Goal: Task Accomplishment & Management: Manage account settings

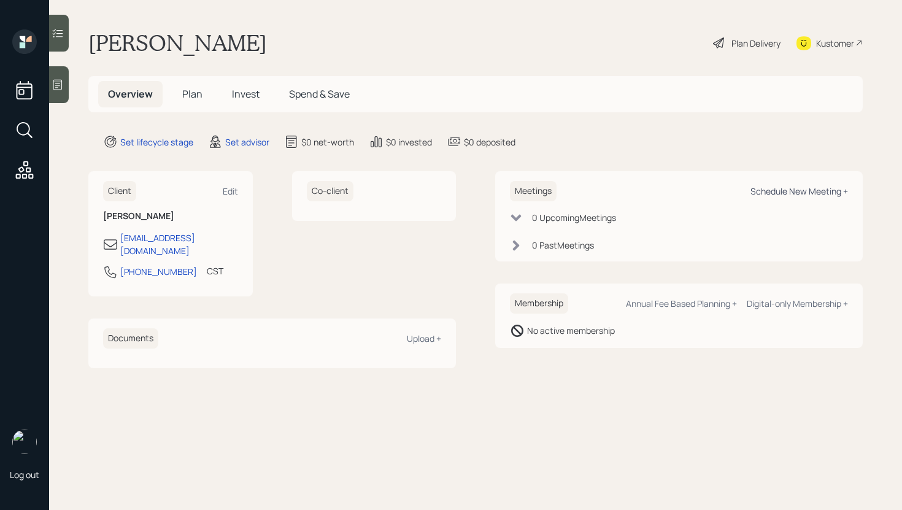
click at [788, 193] on div "Schedule New Meeting +" at bounding box center [799, 191] width 98 height 12
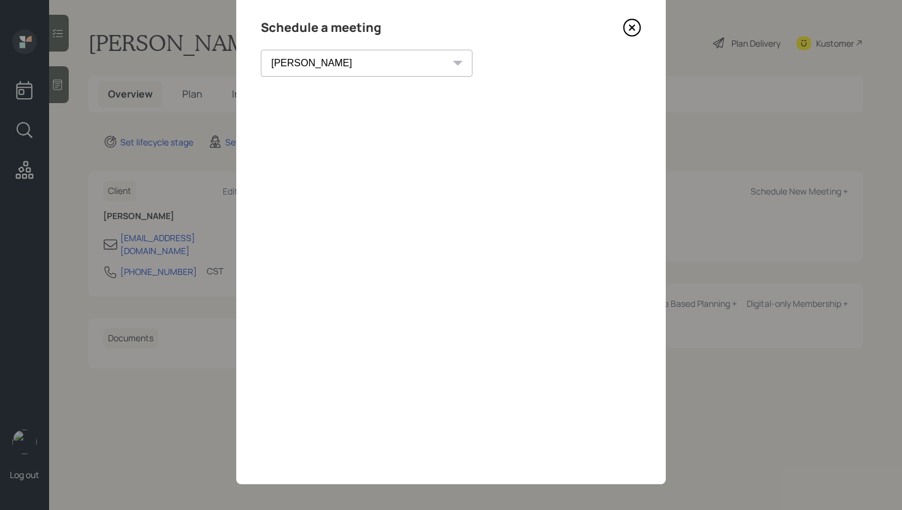
scroll to position [34, 0]
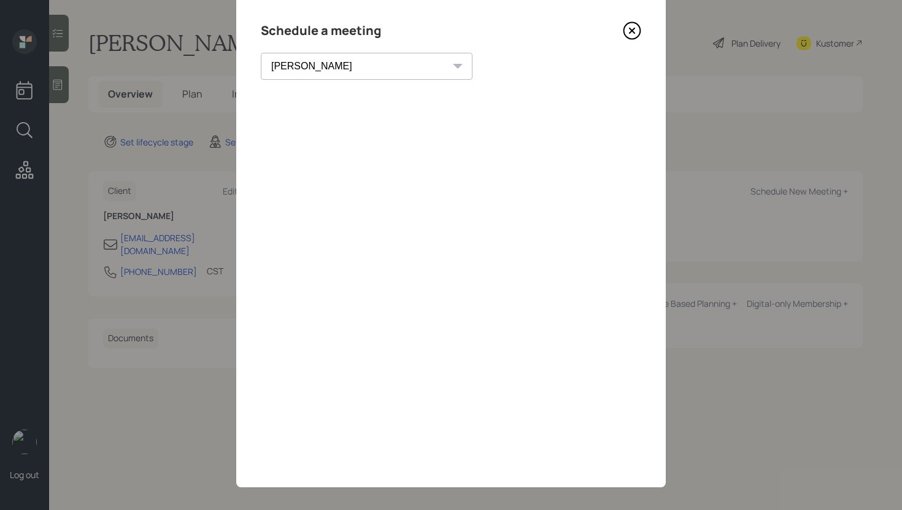
click at [341, 71] on select "Theresa Spinello Matthew Burke Xavier Ross Eitan Bar-David Ian Yamey Trevor Nel…" at bounding box center [367, 66] width 212 height 27
click at [261, 53] on select "Theresa Spinello Matthew Burke Xavier Ross Eitan Bar-David Ian Yamey Trevor Nel…" at bounding box center [367, 66] width 212 height 27
click at [338, 67] on select "Theresa Spinello Matthew Burke Xavier Ross Eitan Bar-David Ian Yamey Trevor Nel…" at bounding box center [367, 66] width 212 height 27
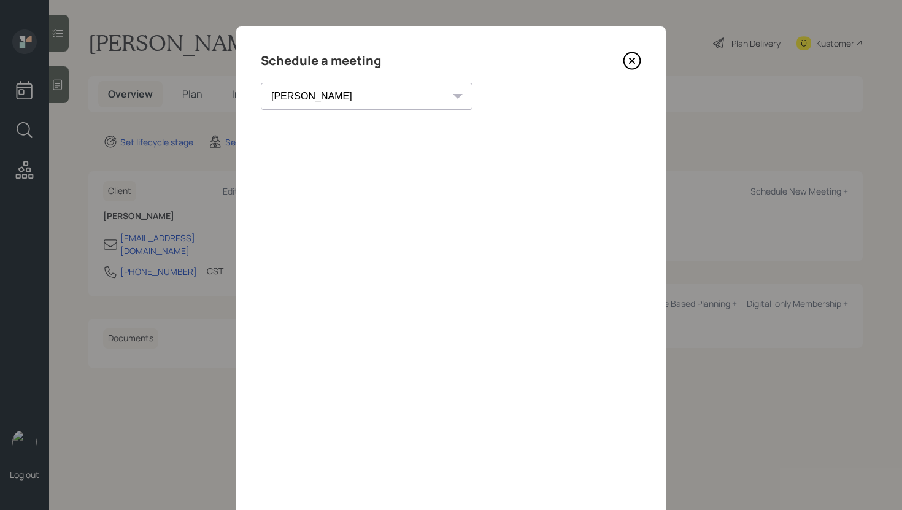
scroll to position [0, 0]
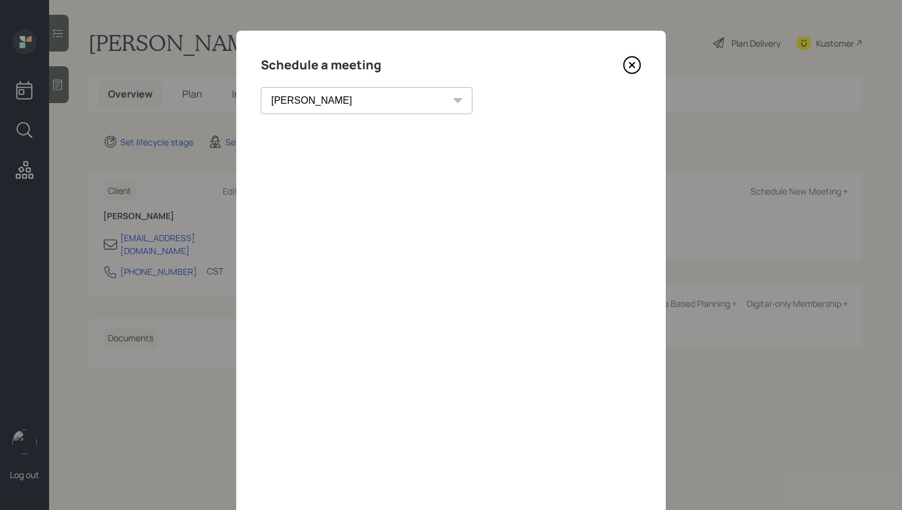
click at [337, 102] on select "Theresa Spinello Matthew Burke Xavier Ross Eitan Bar-David Ian Yamey Trevor Nel…" at bounding box center [367, 100] width 212 height 27
select select "f14b762f-c7c2-4b89-9227-8fa891345eea"
click at [261, 87] on select "Theresa Spinello Matthew Burke Xavier Ross Eitan Bar-David Ian Yamey Trevor Nel…" at bounding box center [367, 100] width 212 height 27
click at [625, 60] on icon at bounding box center [632, 65] width 18 height 18
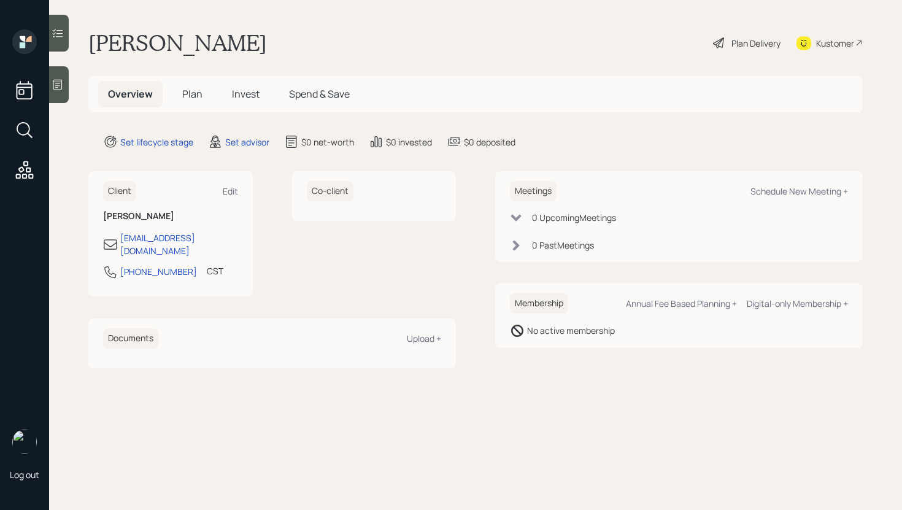
click at [796, 183] on div "Meetings Schedule New Meeting +" at bounding box center [679, 191] width 338 height 20
click at [790, 190] on div "Schedule New Meeting +" at bounding box center [799, 191] width 98 height 12
select select "round-robin"
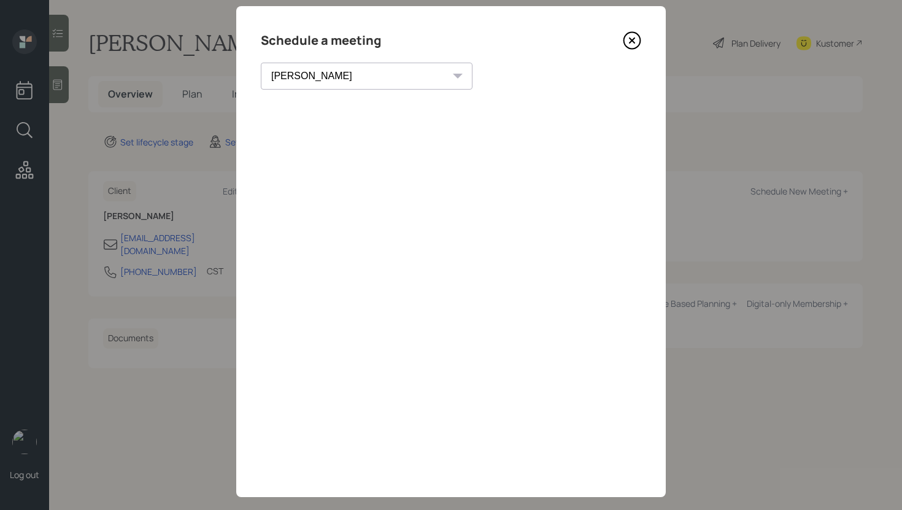
scroll to position [42, 0]
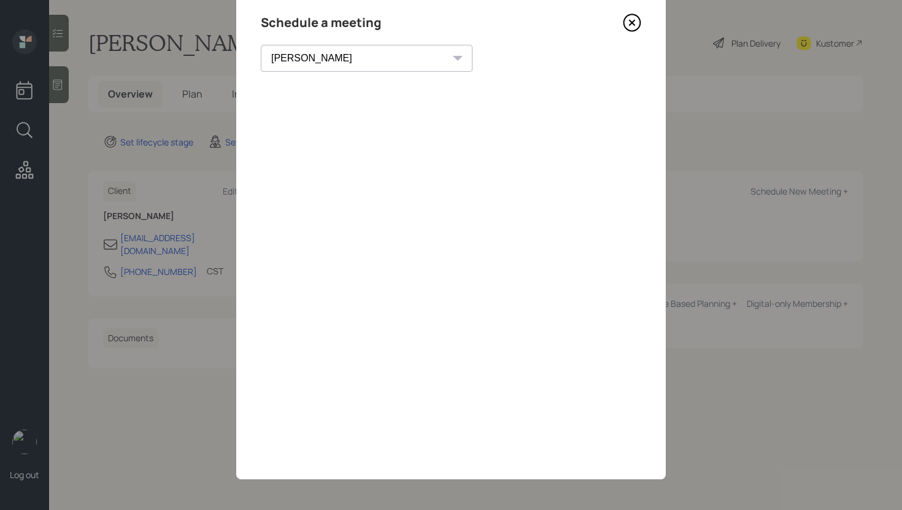
click at [630, 26] on icon at bounding box center [632, 22] width 18 height 18
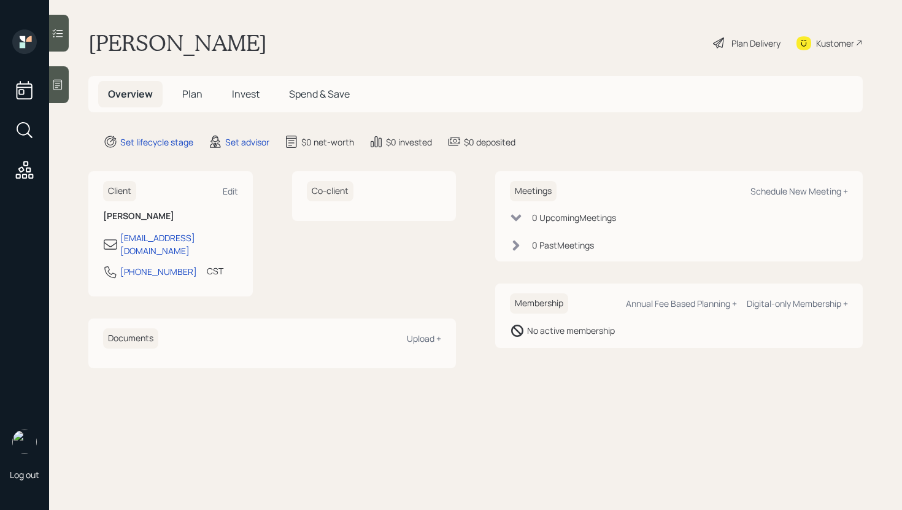
click at [818, 45] on div "Kustomer" at bounding box center [835, 43] width 38 height 13
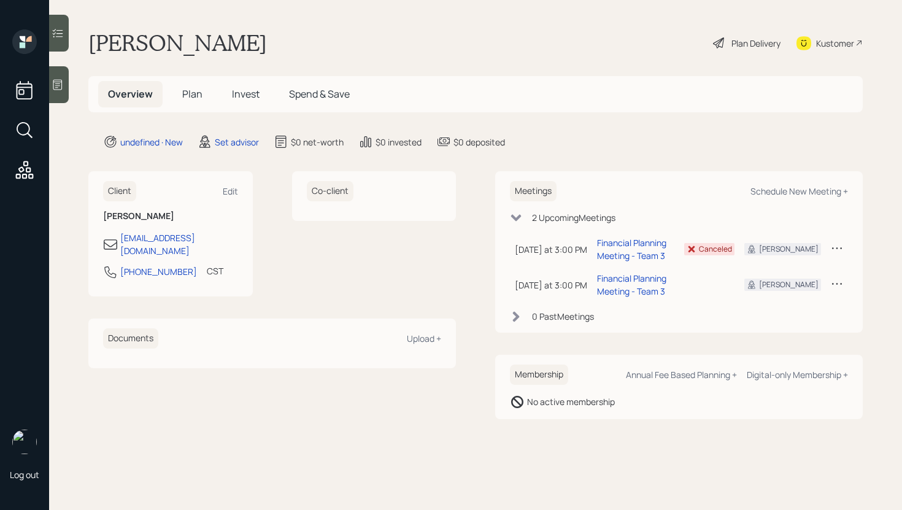
click at [823, 42] on div "Kustomer" at bounding box center [835, 43] width 38 height 13
drag, startPoint x: 233, startPoint y: 240, endPoint x: 118, endPoint y: 242, distance: 114.1
click at [118, 242] on div "[EMAIL_ADDRESS][DOMAIN_NAME]" at bounding box center [170, 244] width 135 height 26
copy div "[EMAIL_ADDRESS][DOMAIN_NAME]"
click at [63, 82] on icon at bounding box center [58, 85] width 12 height 12
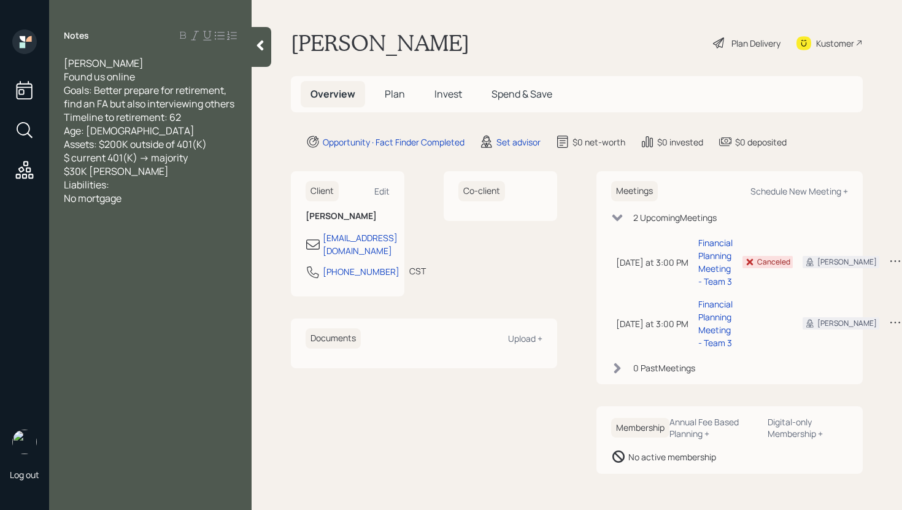
click at [253, 57] on div at bounding box center [262, 47] width 20 height 40
